Goal: Find specific page/section: Find specific page/section

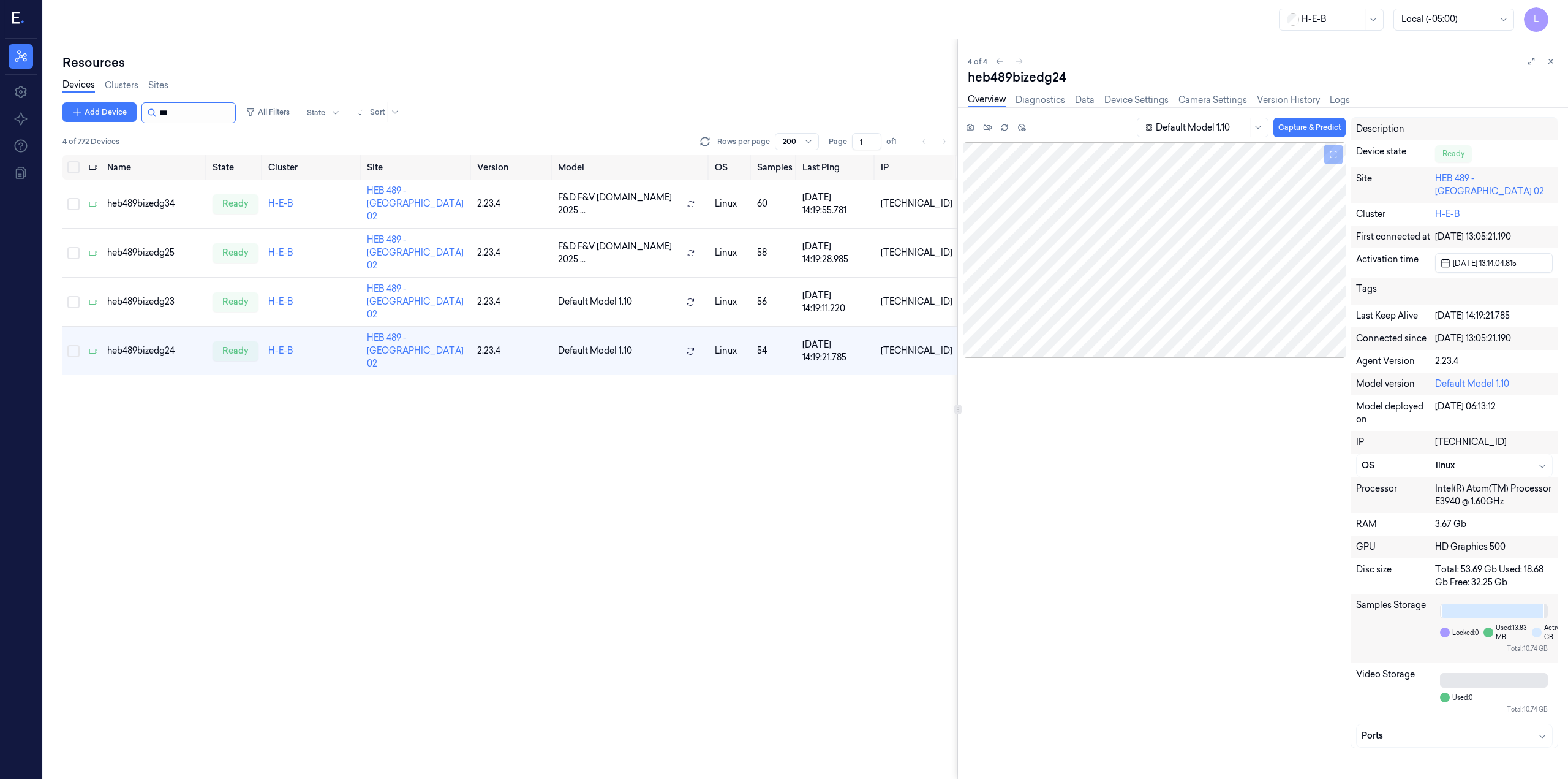
click at [168, 116] on input "string" at bounding box center [196, 112] width 73 height 20
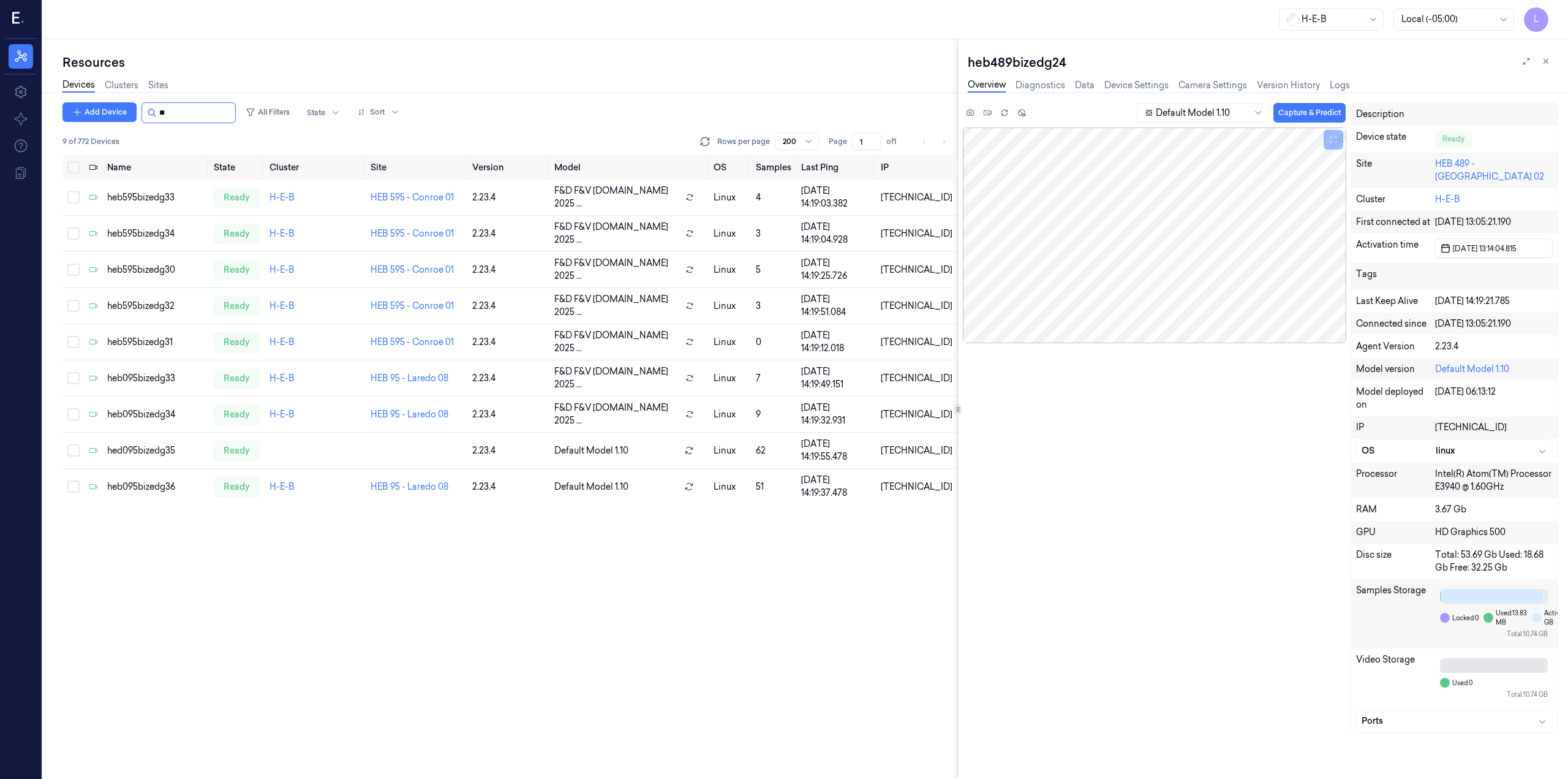
click at [168, 116] on input "string" at bounding box center [196, 112] width 73 height 20
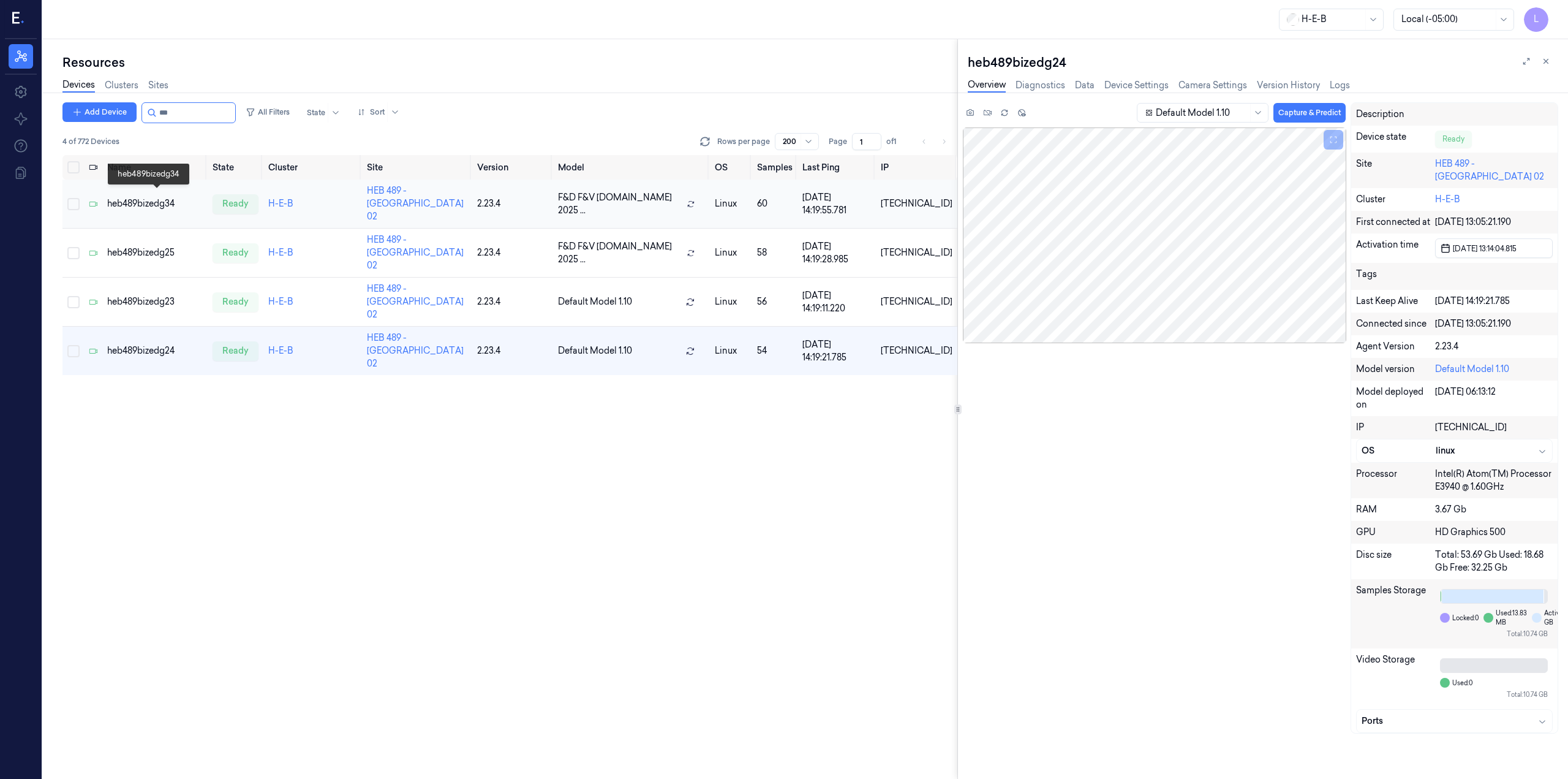
click at [116, 197] on div "heb489bizedg34" at bounding box center [155, 203] width 96 height 13
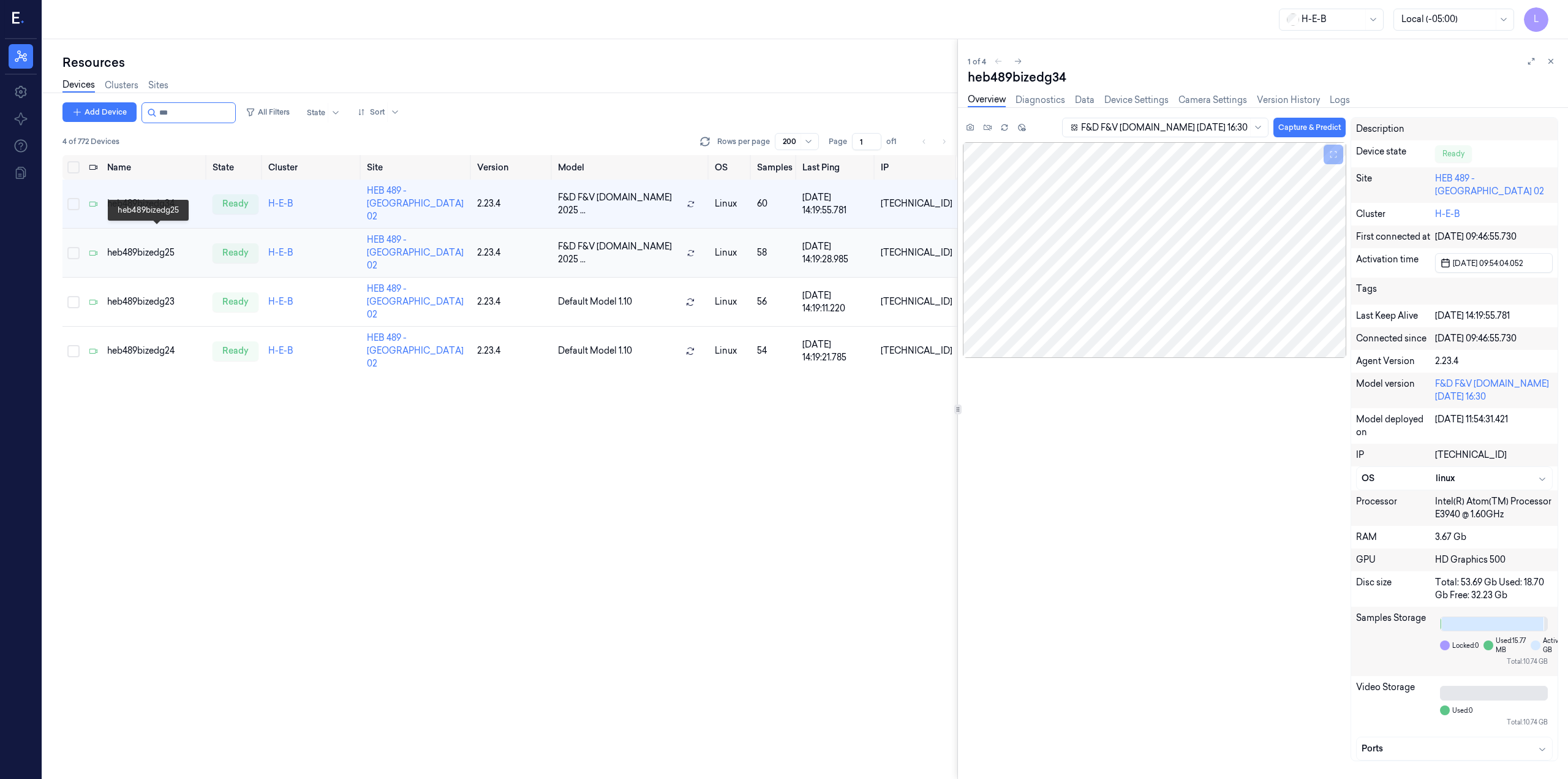
click at [144, 246] on div "heb489bizedg25" at bounding box center [155, 253] width 96 height 13
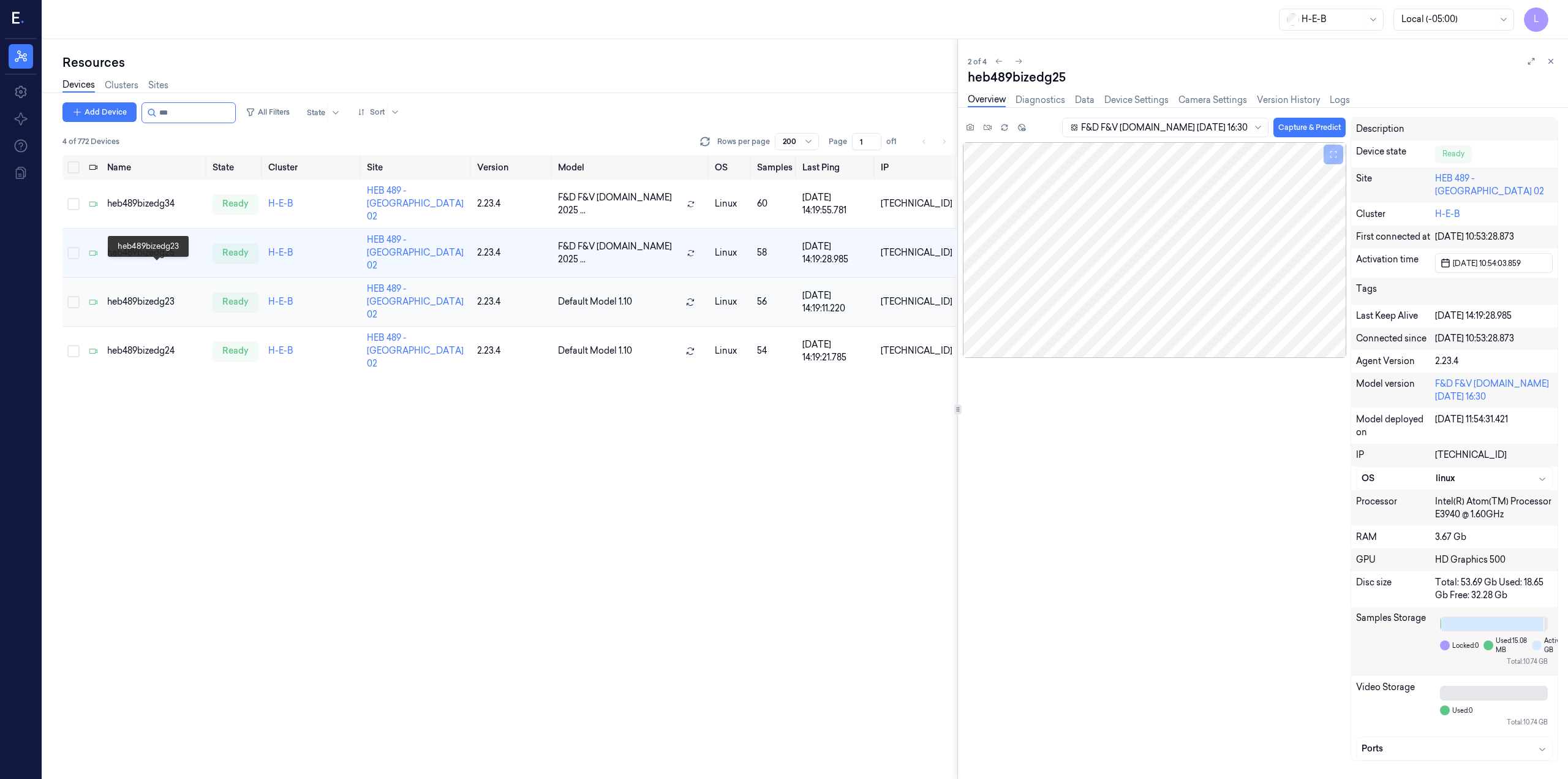
click at [146, 296] on div "heb489bizedg23" at bounding box center [155, 302] width 96 height 13
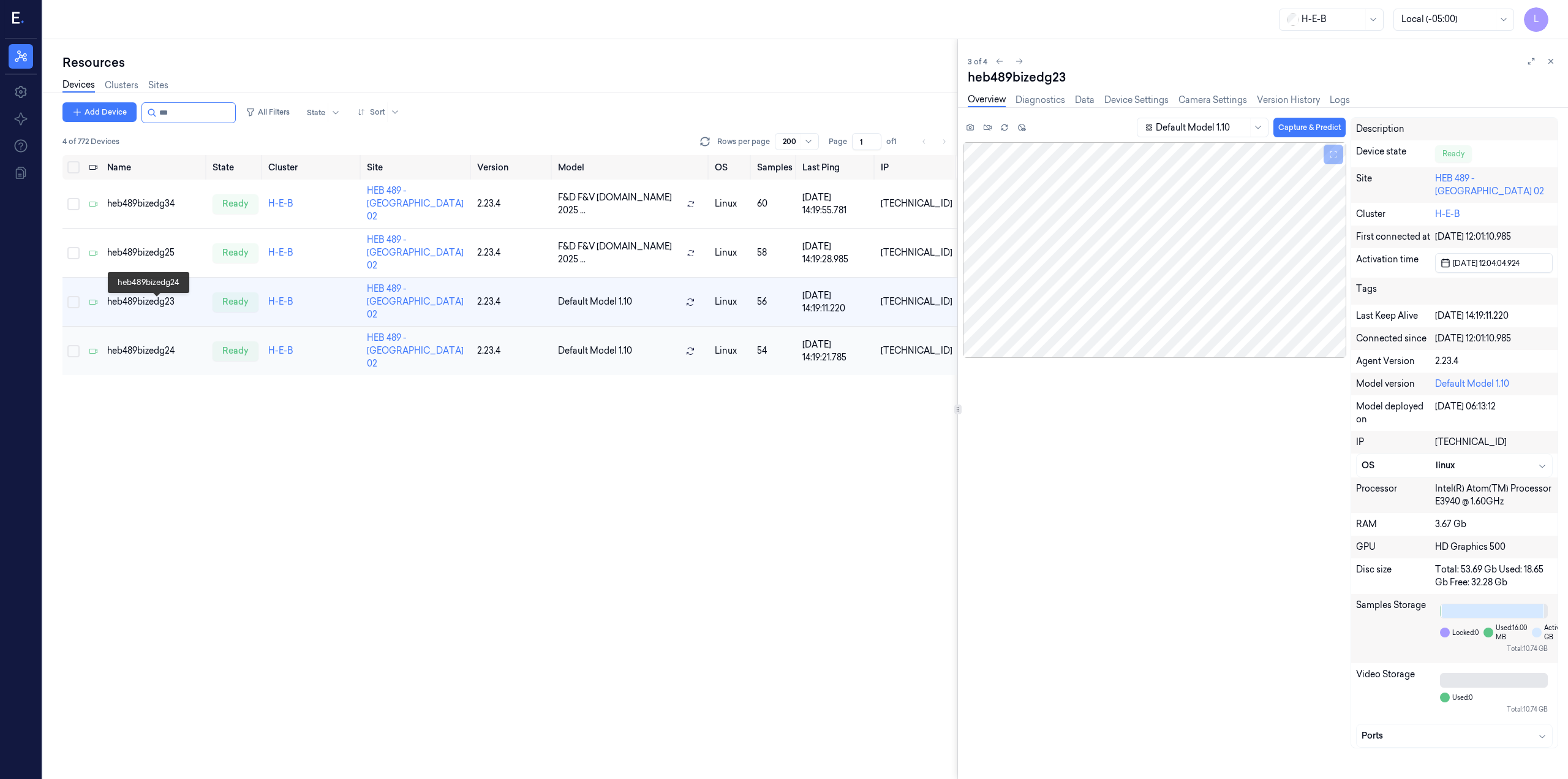
click at [154, 344] on div "heb489bizedg24" at bounding box center [155, 350] width 96 height 13
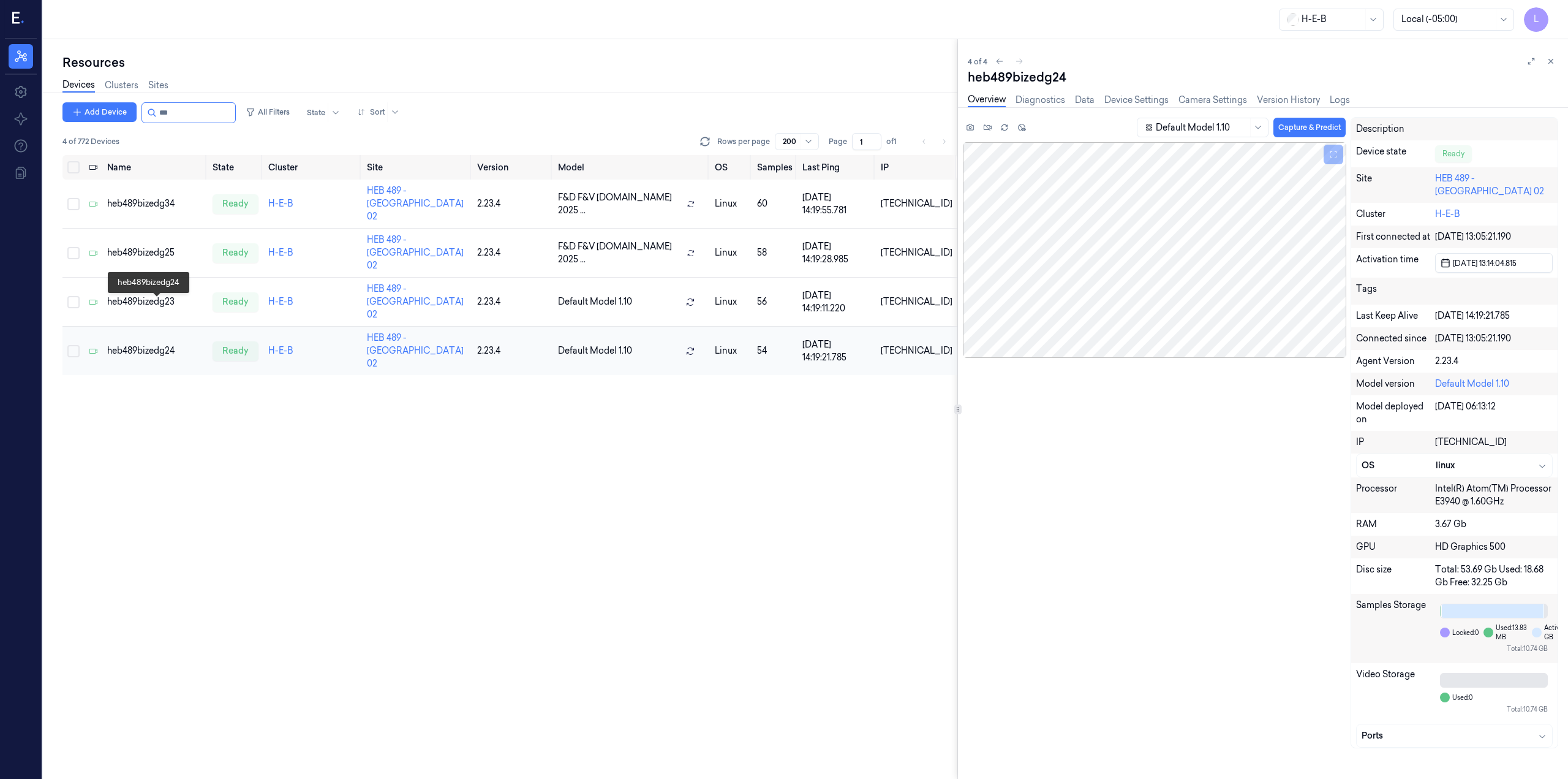
click at [129, 344] on div "heb489bizedg24" at bounding box center [155, 350] width 96 height 13
click at [202, 116] on input "string" at bounding box center [196, 112] width 73 height 20
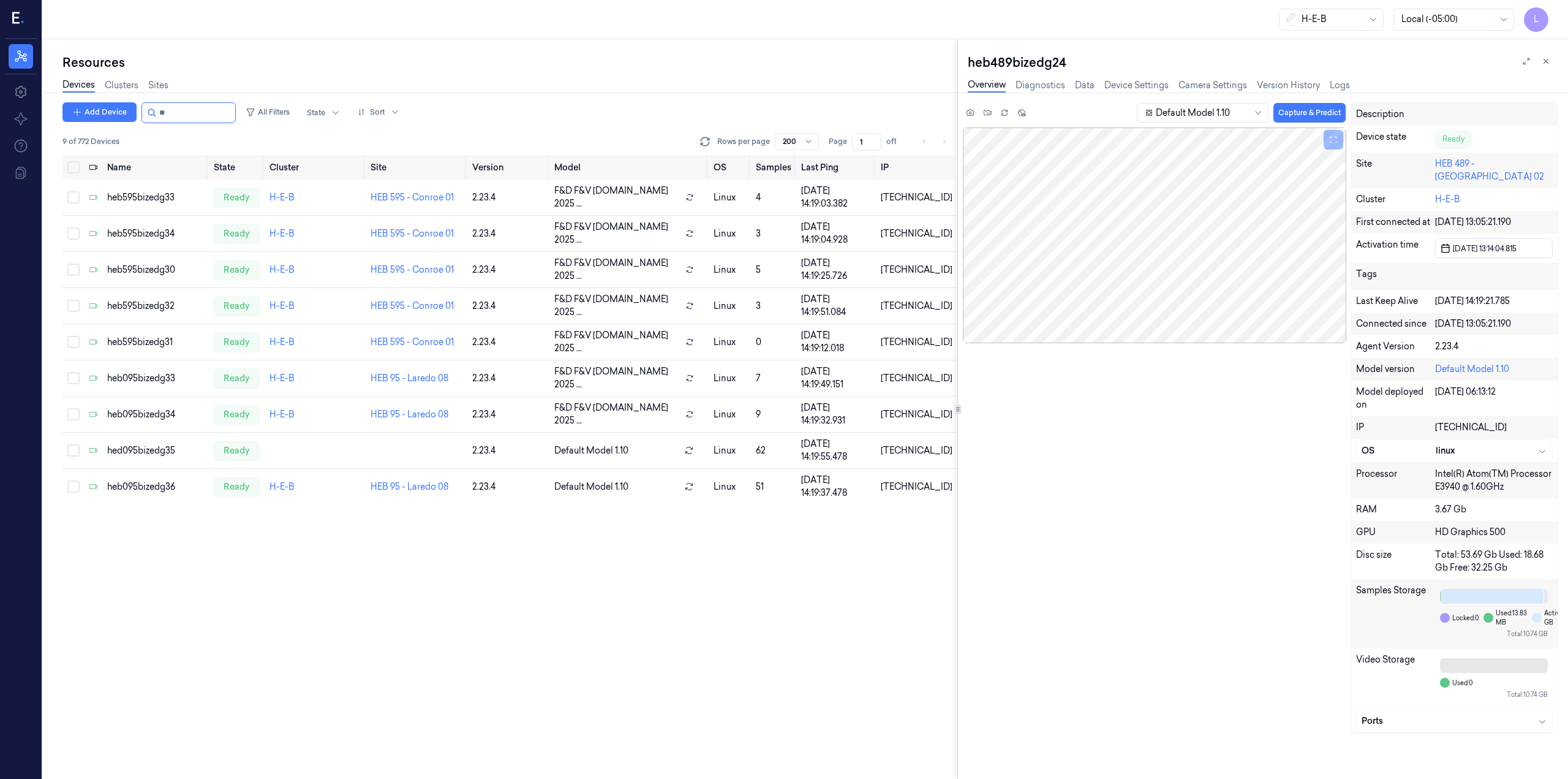
type input "*"
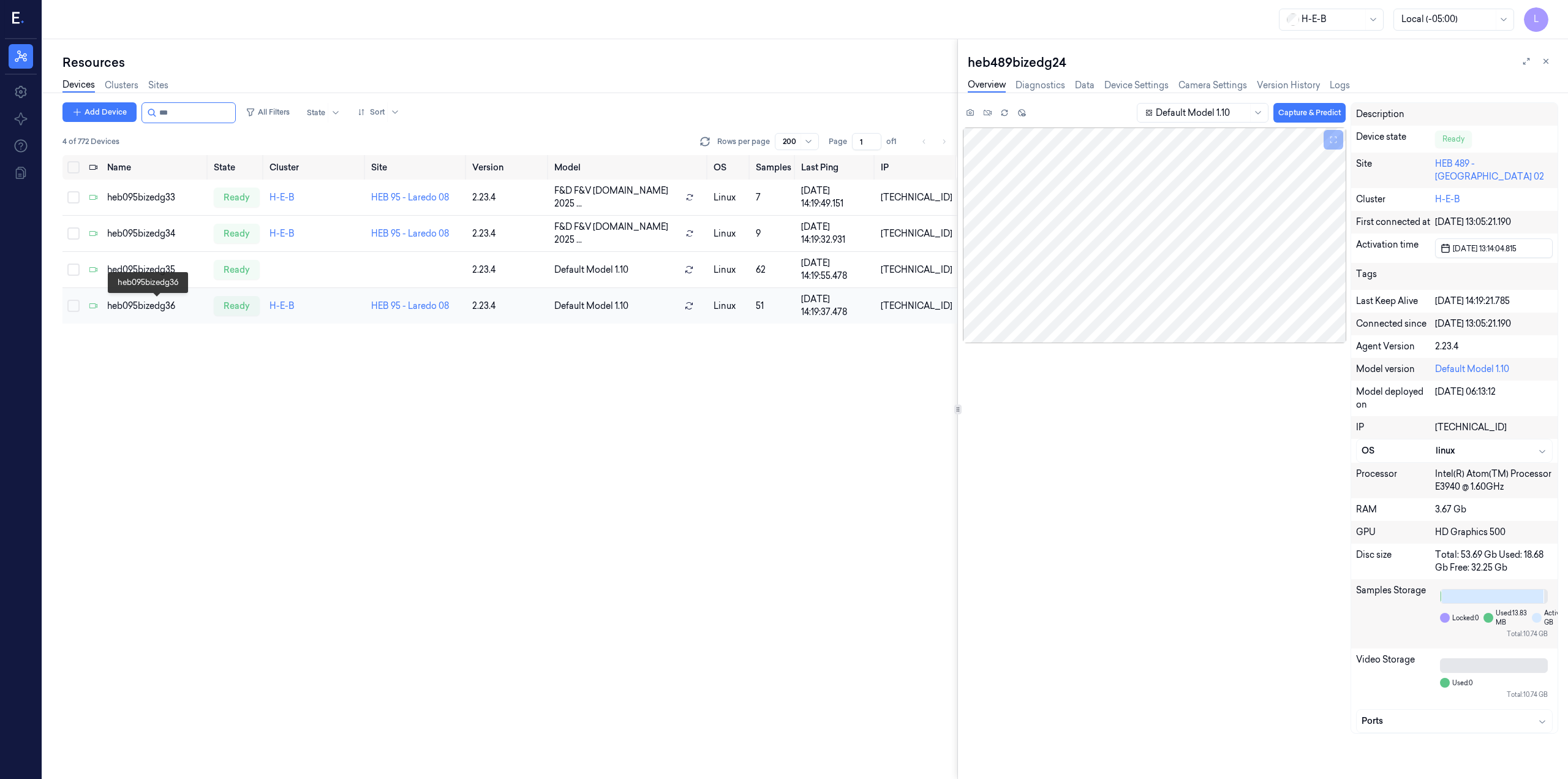
type input "***"
click at [155, 303] on div "heb095bizedg36" at bounding box center [155, 306] width 96 height 13
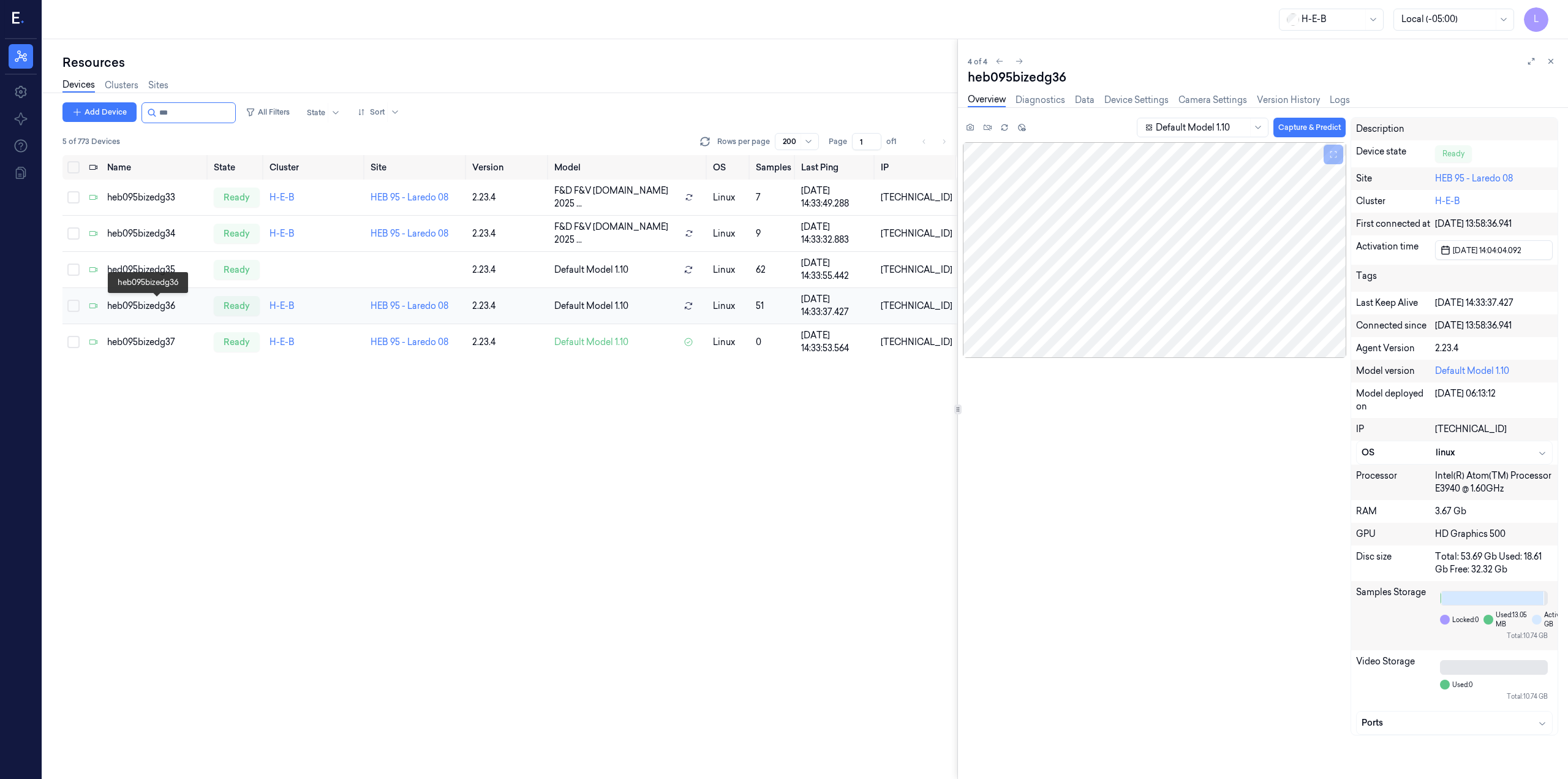
click at [163, 307] on div "heb095bizedg36" at bounding box center [155, 306] width 96 height 13
click at [164, 303] on div "heb095bizedg36" at bounding box center [155, 306] width 96 height 13
